Goal: Information Seeking & Learning: Check status

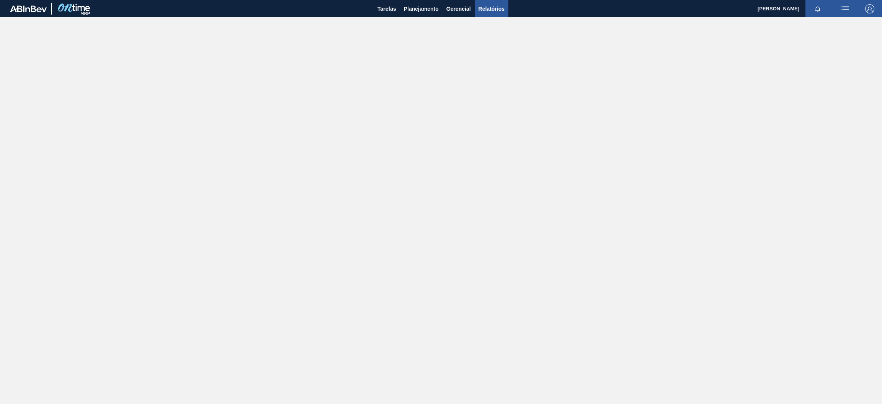
click at [487, 8] on span "Relatórios" at bounding box center [492, 8] width 26 height 9
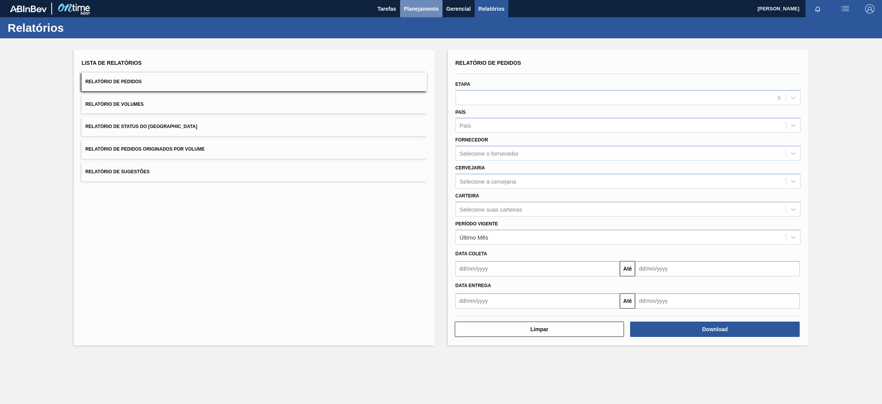
click at [419, 5] on span "Planejamento" at bounding box center [421, 8] width 35 height 9
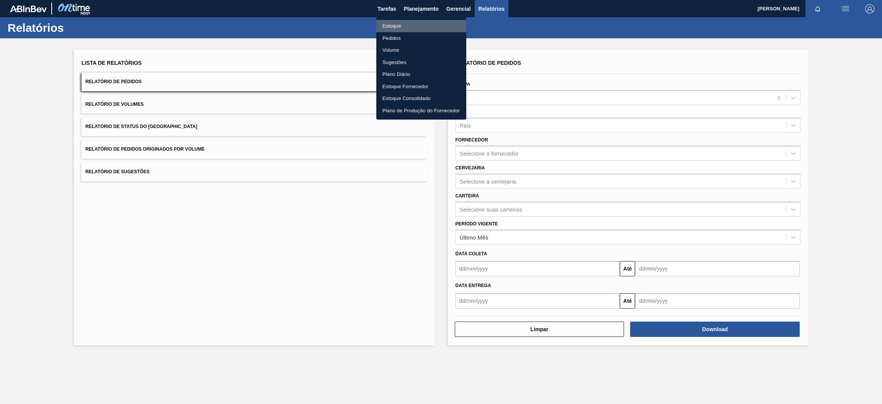
click at [397, 26] on li "Estoque" at bounding box center [421, 26] width 90 height 12
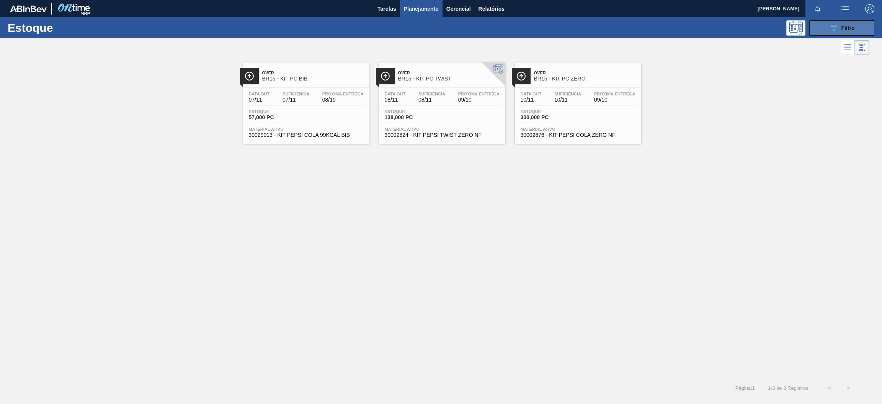
click at [829, 31] on icon "089F7B8B-B2A5-4AFE-B5C0-19BA573D28AC" at bounding box center [833, 27] width 9 height 9
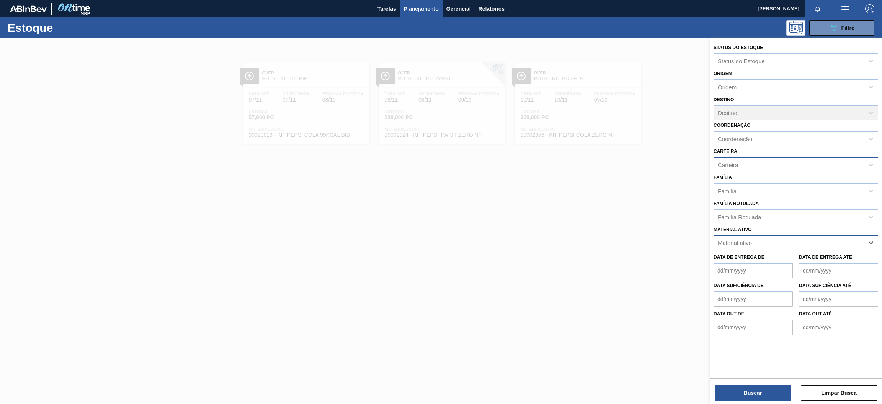
click at [742, 167] on div "Carteira" at bounding box center [789, 164] width 150 height 11
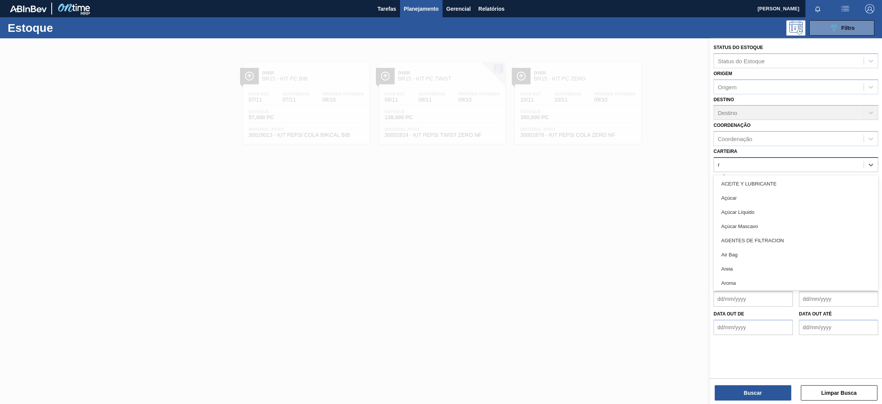
type input "ró"
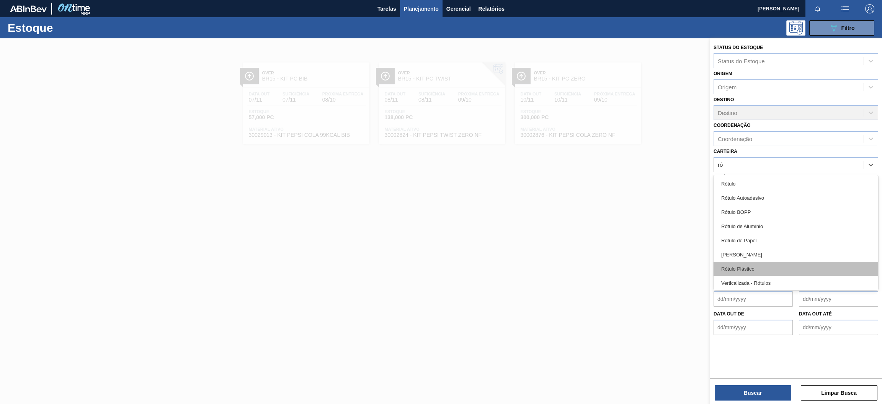
click at [776, 265] on div "Rótulo Plástico" at bounding box center [796, 269] width 165 height 14
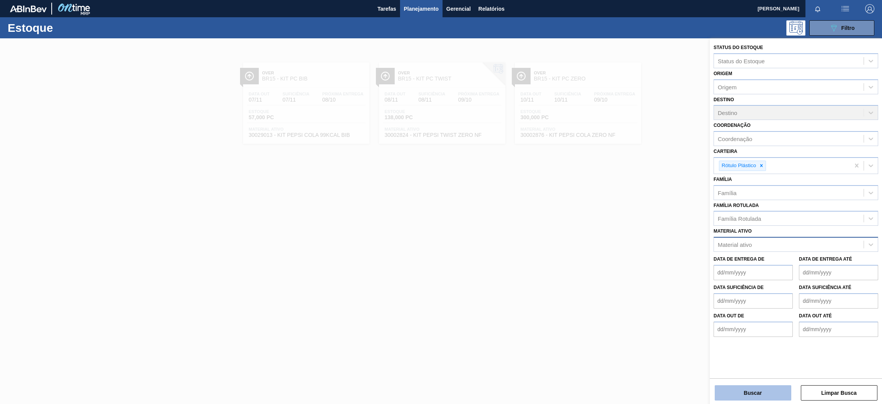
click at [761, 387] on button "Buscar" at bounding box center [753, 392] width 77 height 15
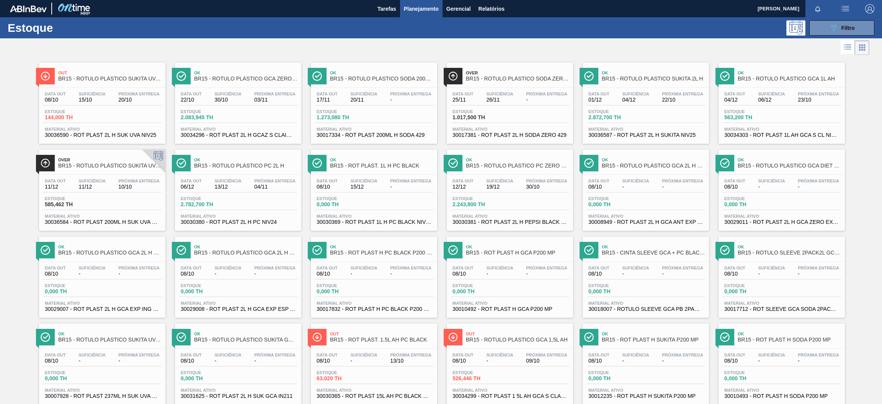
click at [531, 294] on div "Estoque 0,000 TH" at bounding box center [510, 290] width 119 height 14
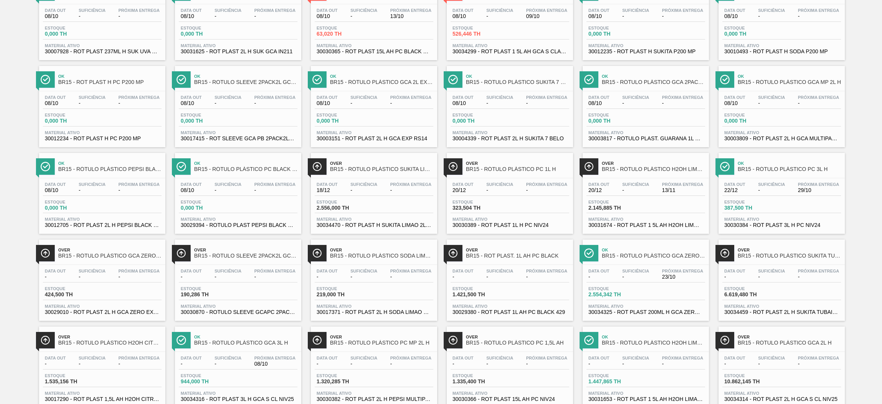
scroll to position [455, 0]
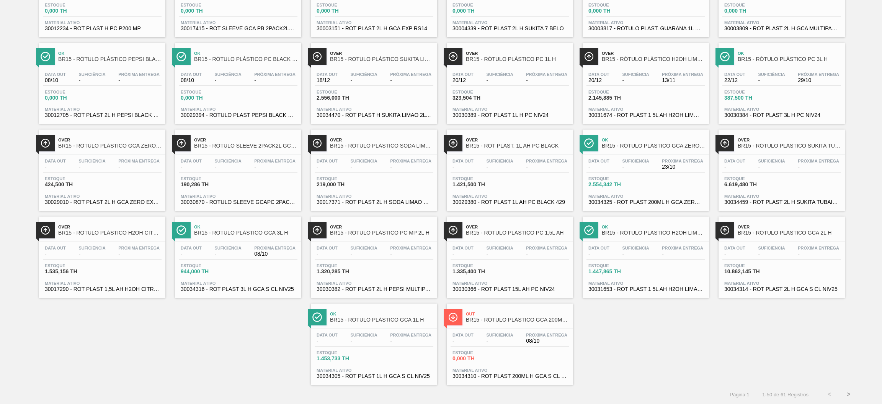
click at [516, 357] on div "Estoque 0,000 TH" at bounding box center [510, 357] width 119 height 14
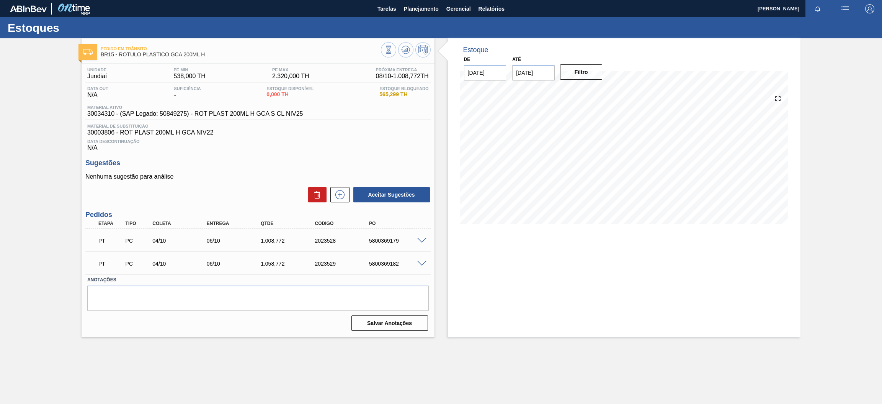
click at [422, 238] on span at bounding box center [421, 241] width 9 height 6
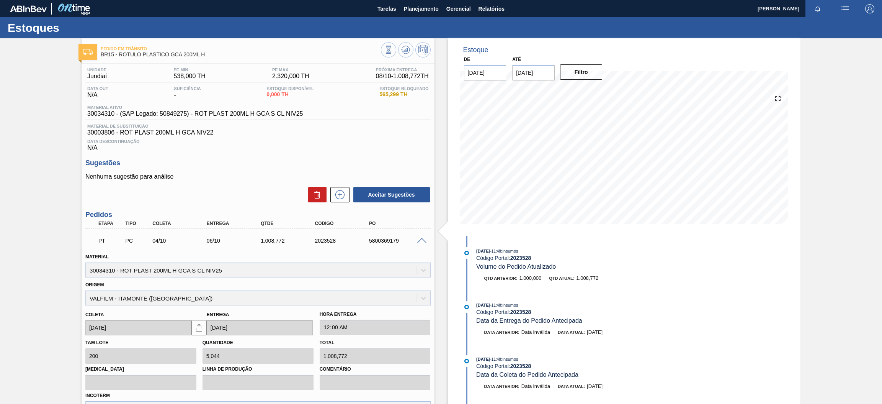
scroll to position [115, 0]
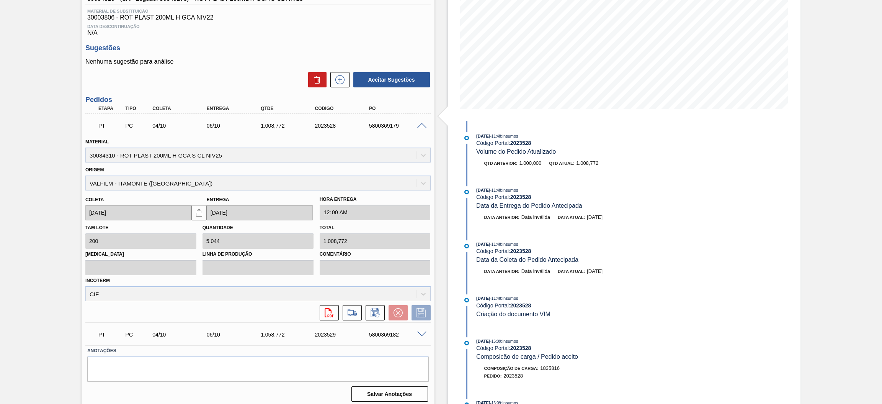
click at [422, 123] on span at bounding box center [421, 126] width 9 height 6
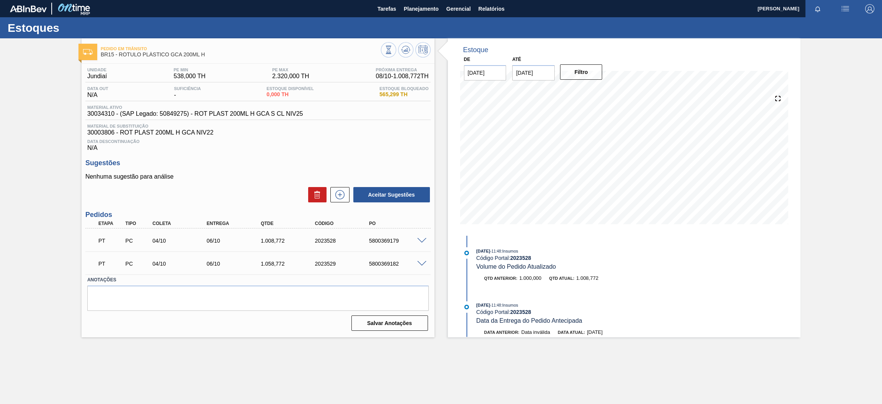
click at [421, 263] on span at bounding box center [421, 264] width 9 height 6
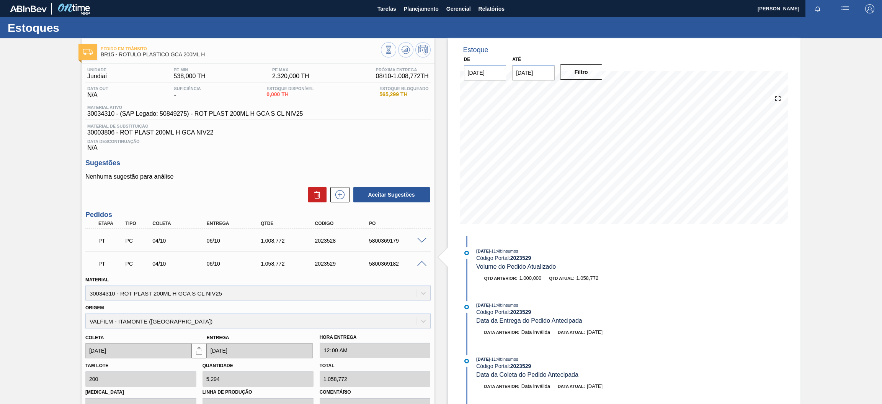
click at [421, 263] on span at bounding box center [421, 264] width 9 height 6
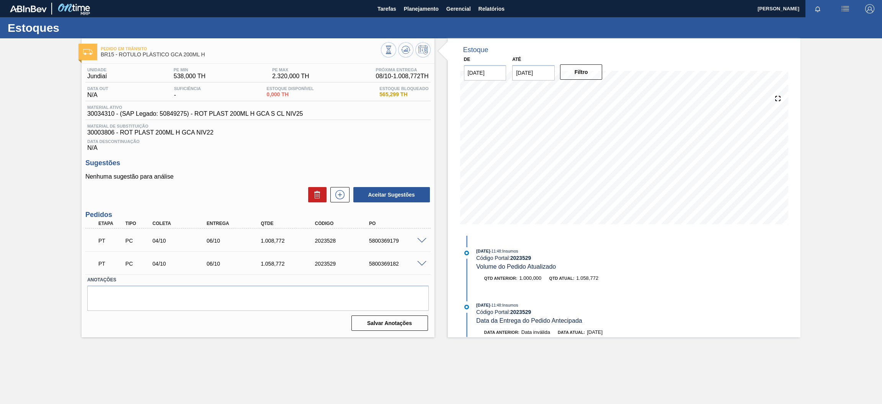
click at [422, 238] on span at bounding box center [421, 241] width 9 height 6
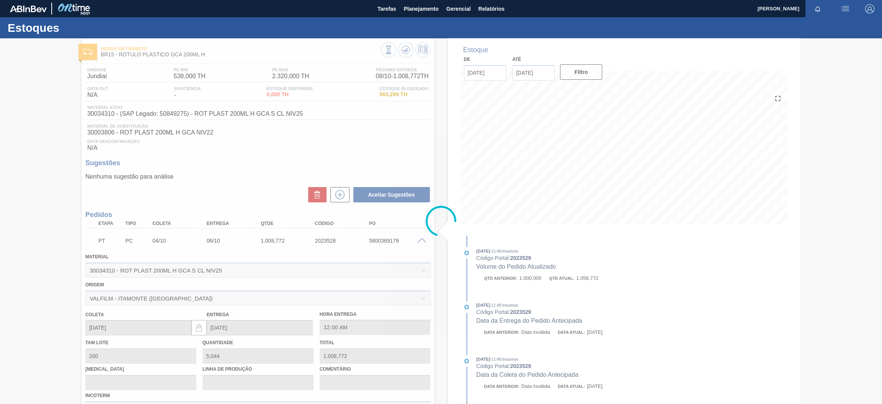
drag, startPoint x: 114, startPoint y: 271, endPoint x: 96, endPoint y: 270, distance: 18.8
click at [96, 270] on div at bounding box center [441, 220] width 882 height 365
